Goal: Information Seeking & Learning: Learn about a topic

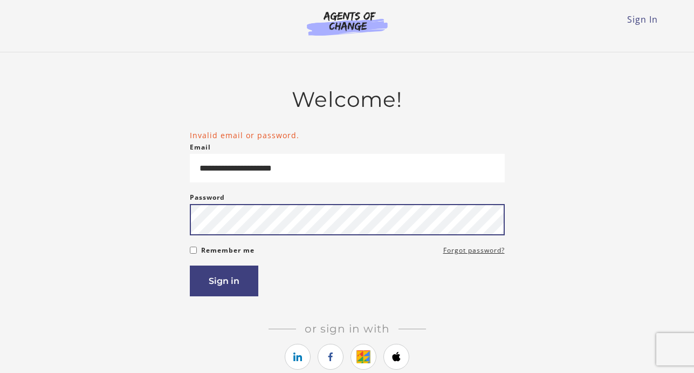
click at [190, 265] on button "Sign in" at bounding box center [224, 280] width 69 height 31
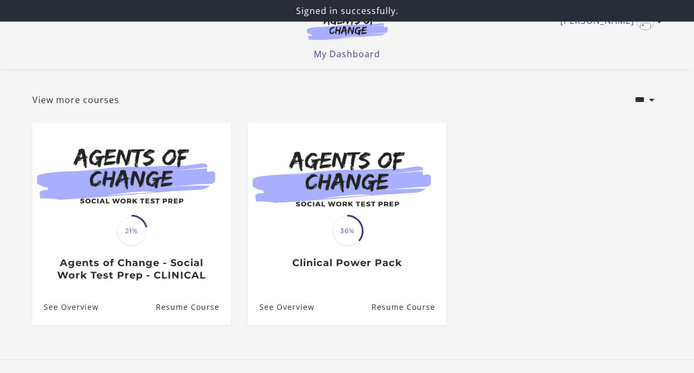
scroll to position [50, 0]
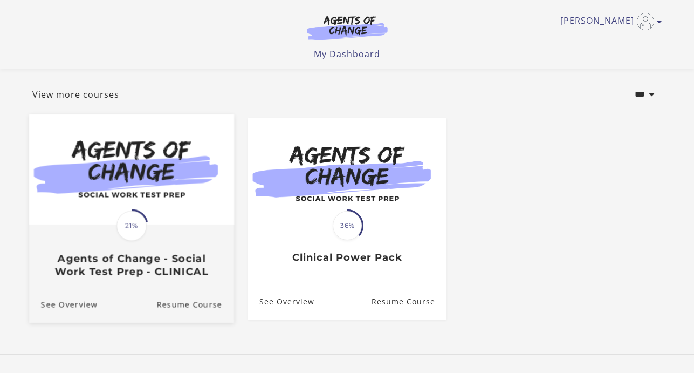
click at [160, 213] on img at bounding box center [131, 169] width 205 height 111
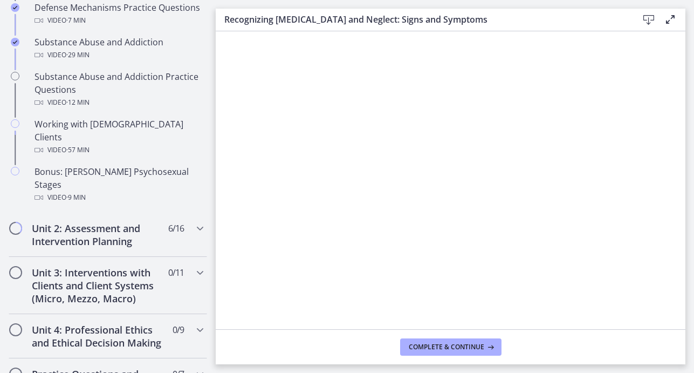
scroll to position [718, 0]
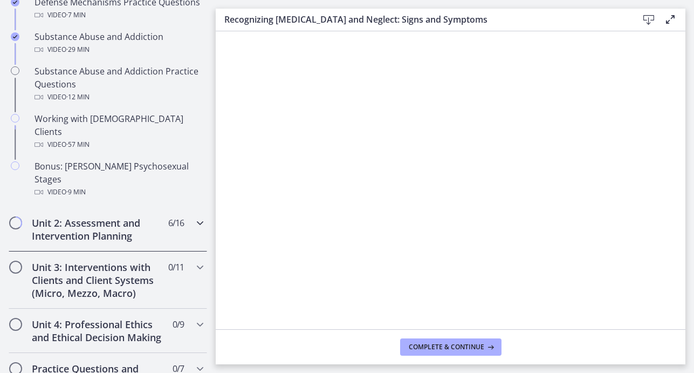
click at [142, 216] on h2 "Unit 2: Assessment and Intervention Planning" at bounding box center [98, 229] width 132 height 26
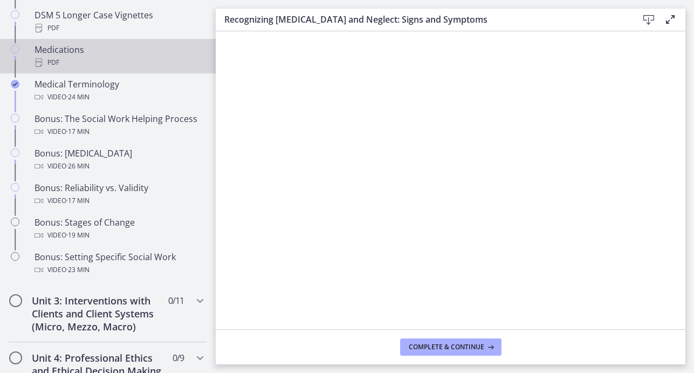
scroll to position [836, 0]
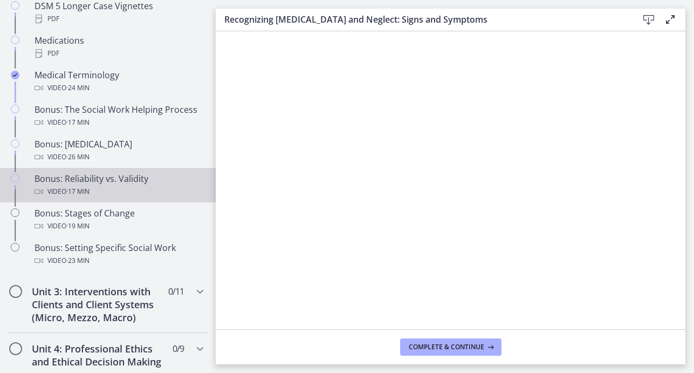
click at [134, 179] on div "Bonus: Reliability vs. Validity Video · 17 min" at bounding box center [119, 185] width 168 height 26
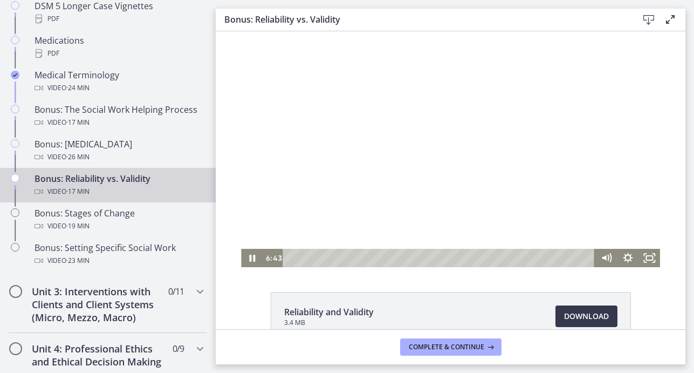
click at [406, 259] on div "Playbar" at bounding box center [440, 258] width 299 height 18
click at [302, 208] on div at bounding box center [450, 149] width 419 height 236
click at [302, 207] on div at bounding box center [450, 149] width 419 height 236
click at [455, 145] on div at bounding box center [450, 149] width 419 height 236
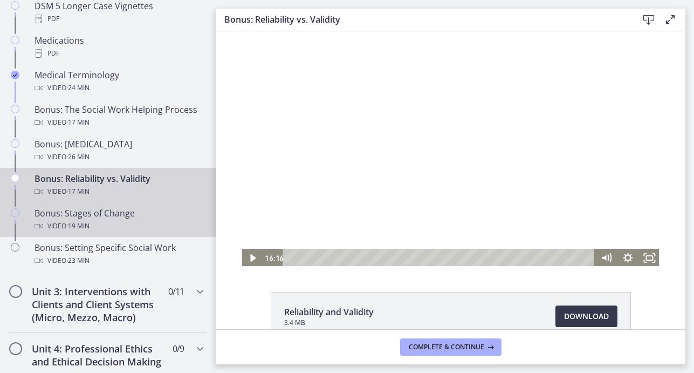
click at [84, 220] on span "· 19 min" at bounding box center [77, 226] width 23 height 13
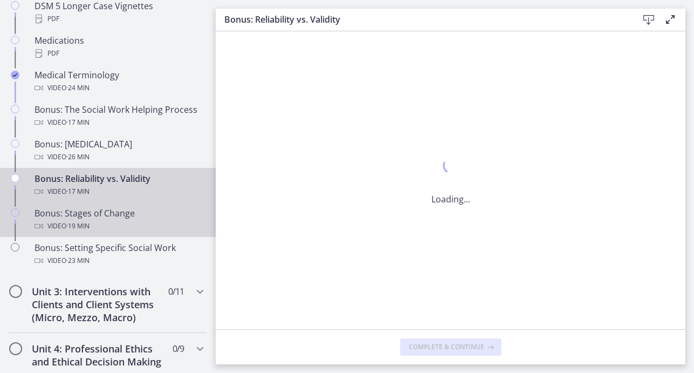
click at [97, 212] on div "Bonus: Stages of Change Video · 19 min" at bounding box center [119, 220] width 168 height 26
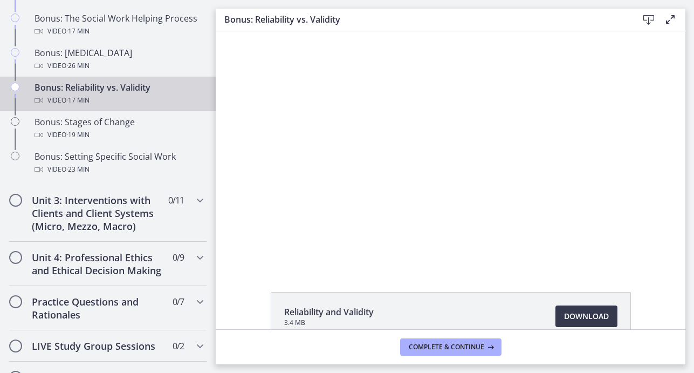
scroll to position [937, 0]
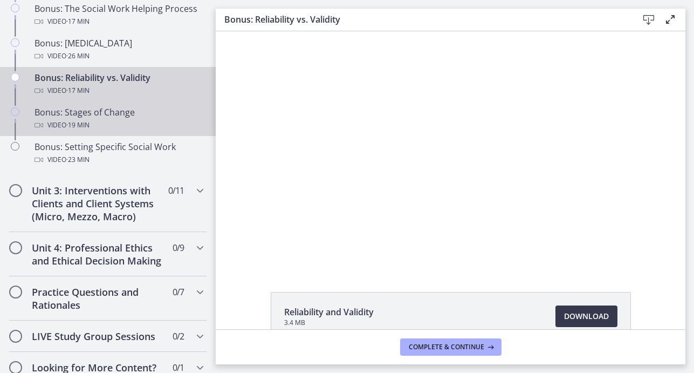
click at [106, 122] on div "Video · 19 min" at bounding box center [119, 125] width 168 height 13
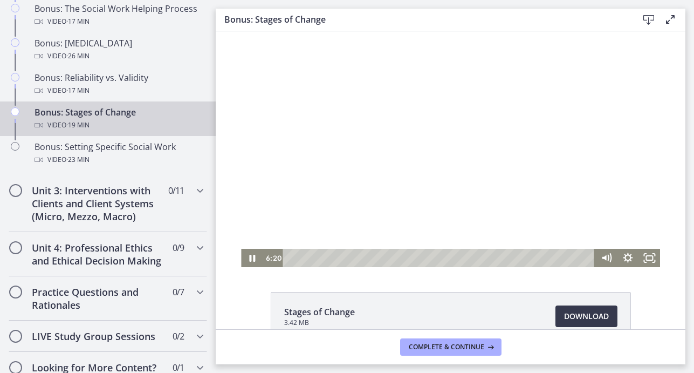
click at [494, 150] on div at bounding box center [450, 149] width 419 height 236
click at [451, 143] on div at bounding box center [450, 149] width 419 height 236
click at [444, 155] on div at bounding box center [450, 149] width 419 height 236
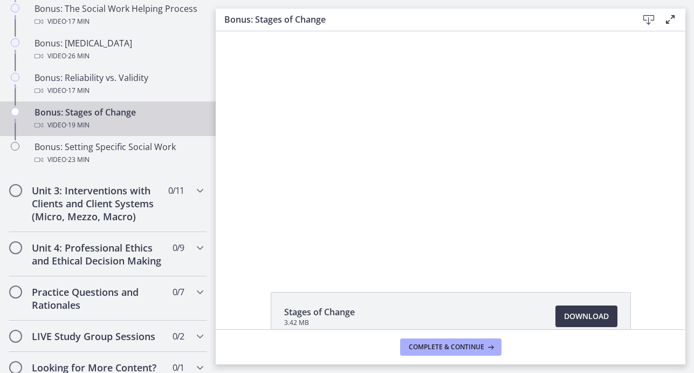
click at [444, 155] on div at bounding box center [450, 149] width 419 height 236
